Goal: Task Accomplishment & Management: Manage account settings

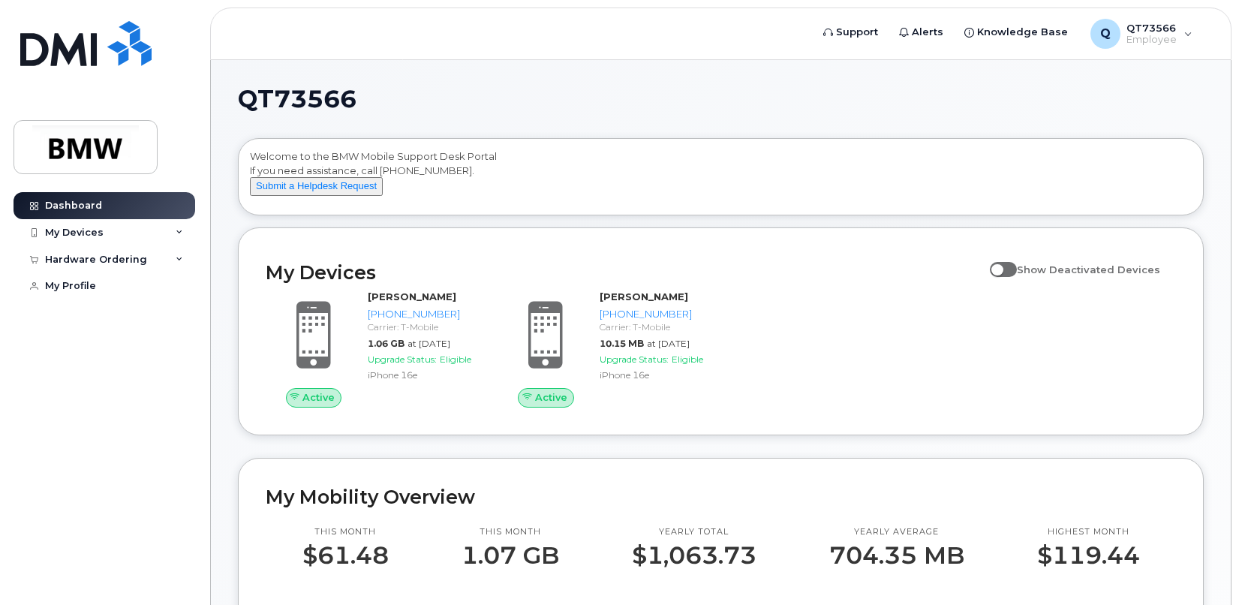
click at [1014, 277] on span at bounding box center [1003, 269] width 27 height 15
click at [1002, 267] on input "Show Deactivated Devices" at bounding box center [996, 261] width 12 height 12
checkbox input "false"
click at [74, 227] on div "My Devices" at bounding box center [74, 233] width 59 height 12
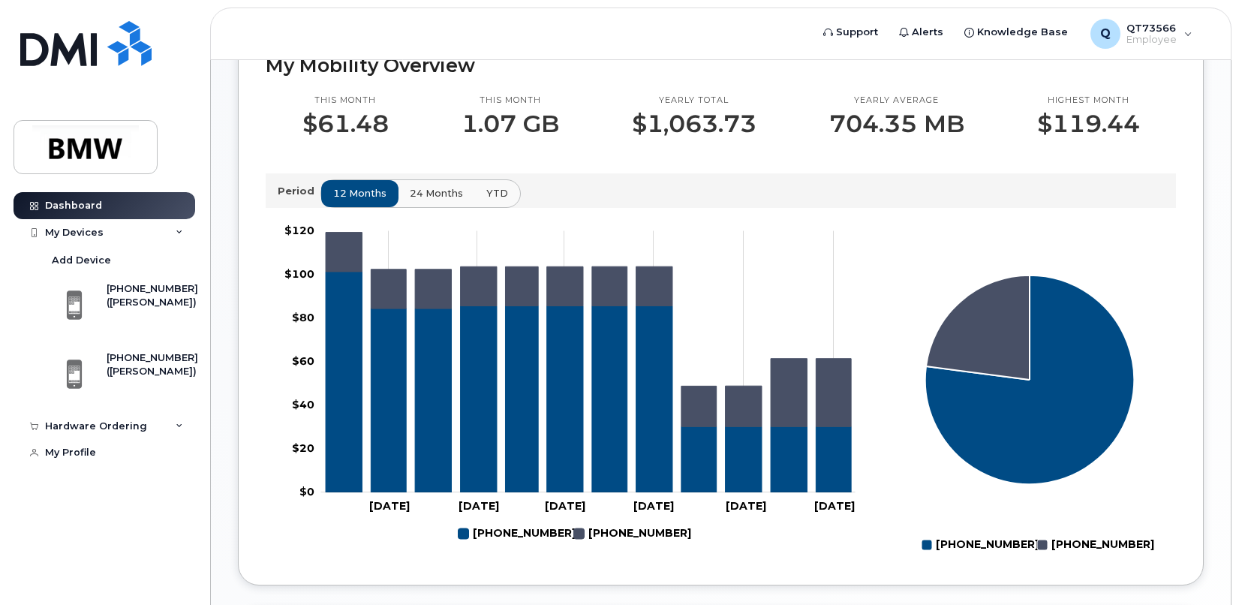
scroll to position [450, 0]
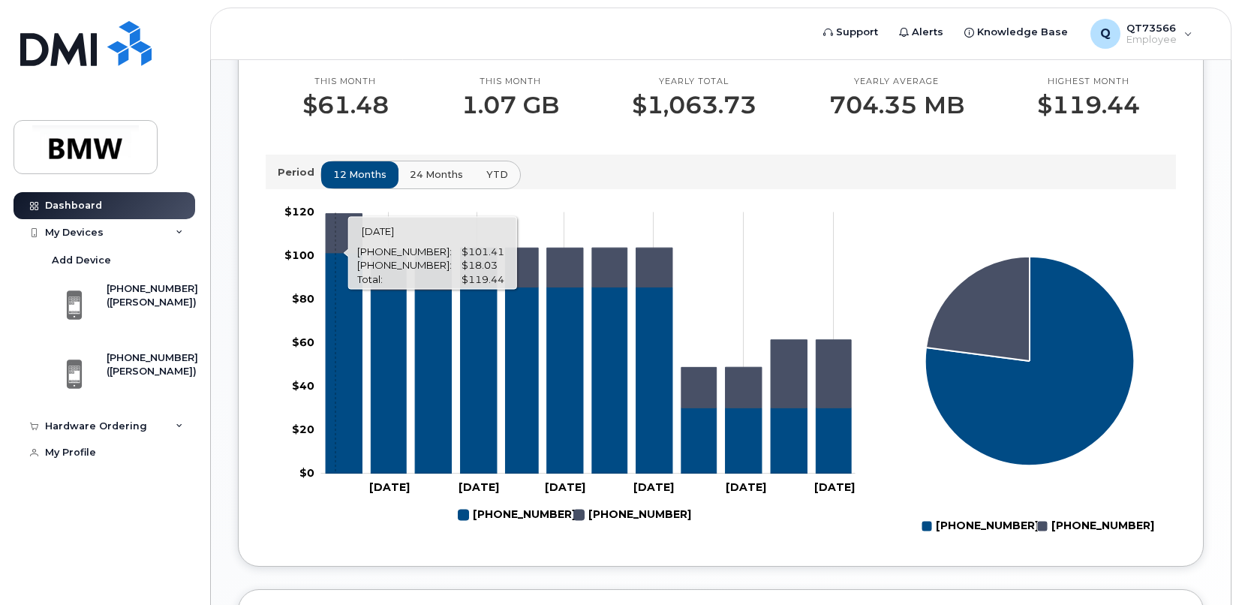
click at [335, 247] on icon "864-404-0644" at bounding box center [344, 232] width 36 height 39
click at [337, 300] on icon "864-748-7295" at bounding box center [344, 363] width 36 height 221
click at [340, 300] on icon "864-748-7295" at bounding box center [344, 363] width 36 height 221
click at [352, 469] on icon "864-748-7295" at bounding box center [344, 363] width 36 height 221
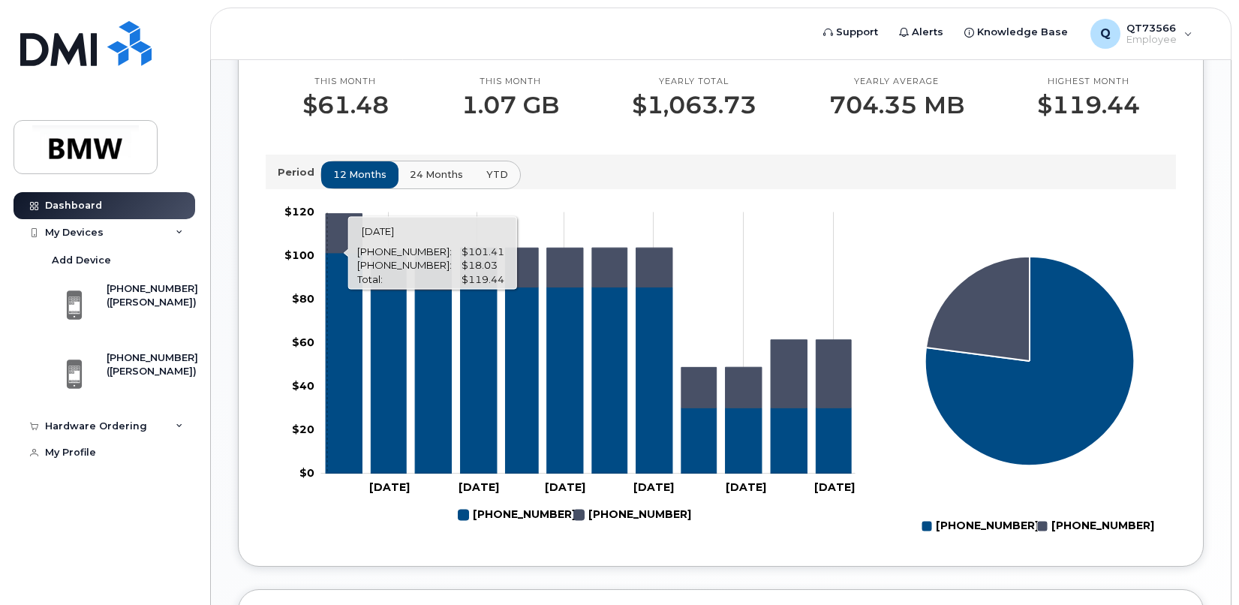
click at [324, 459] on rect "Chart" at bounding box center [588, 342] width 534 height 261
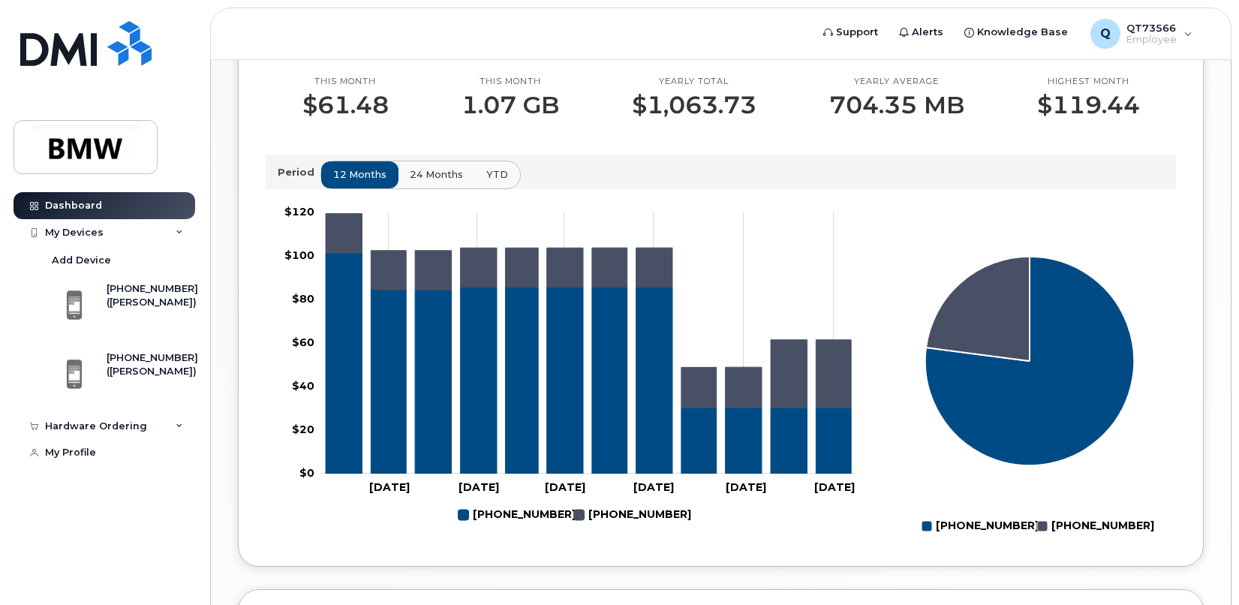
click at [1006, 216] on div "[PHONE_NUMBER] [PHONE_NUMBER] 100%" at bounding box center [1030, 370] width 309 height 356
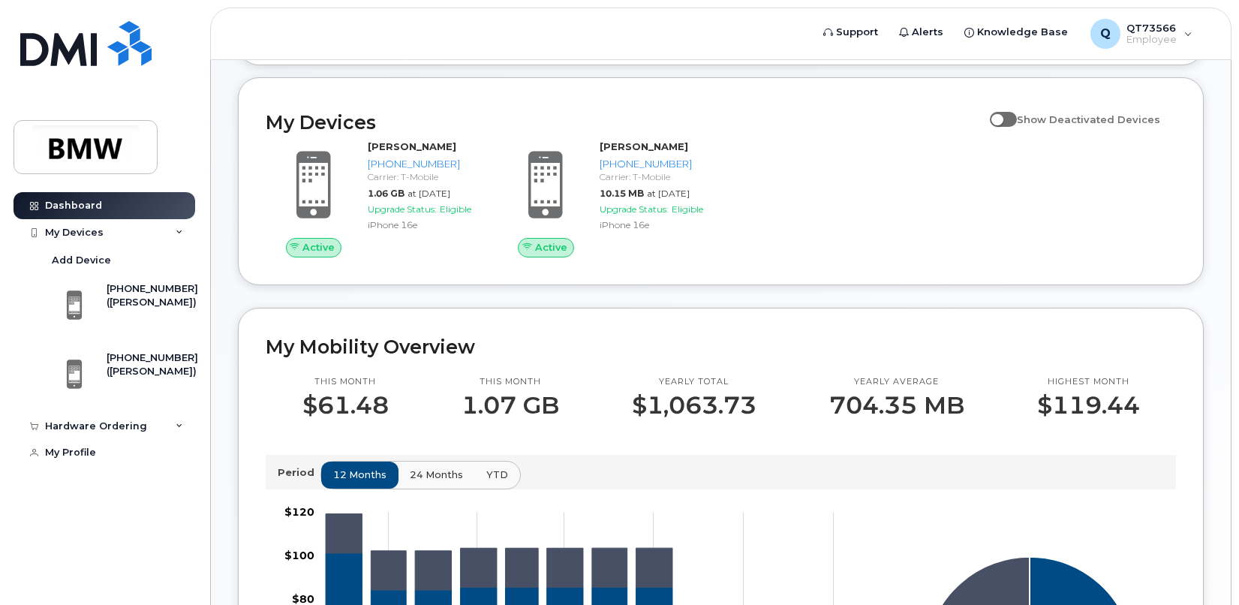
scroll to position [0, 0]
